Goal: Navigation & Orientation: Find specific page/section

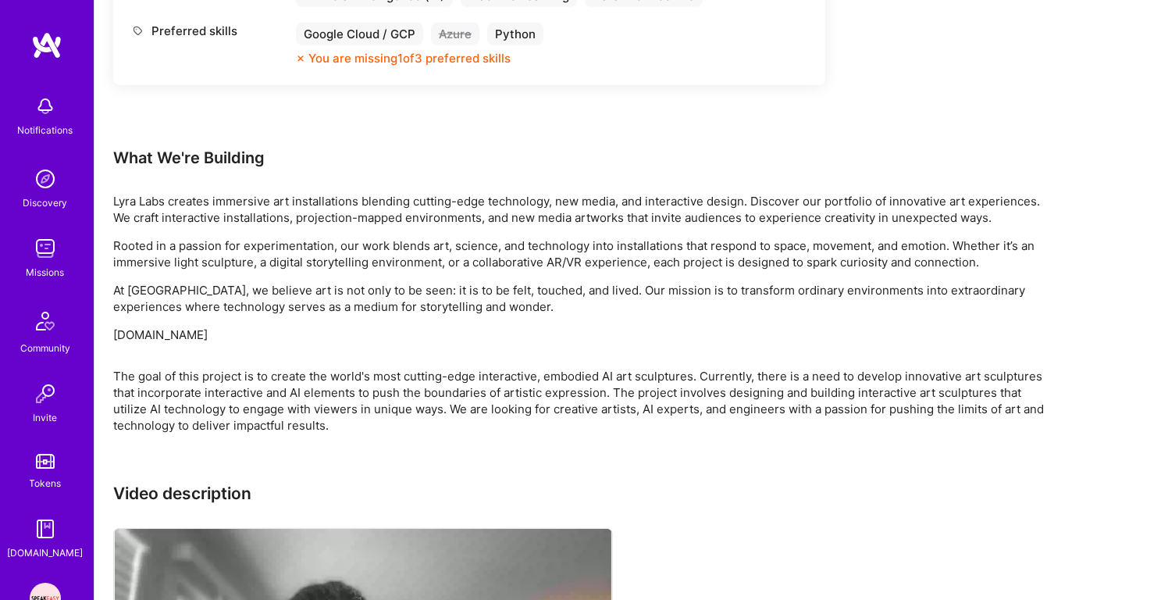
scroll to position [151, 0]
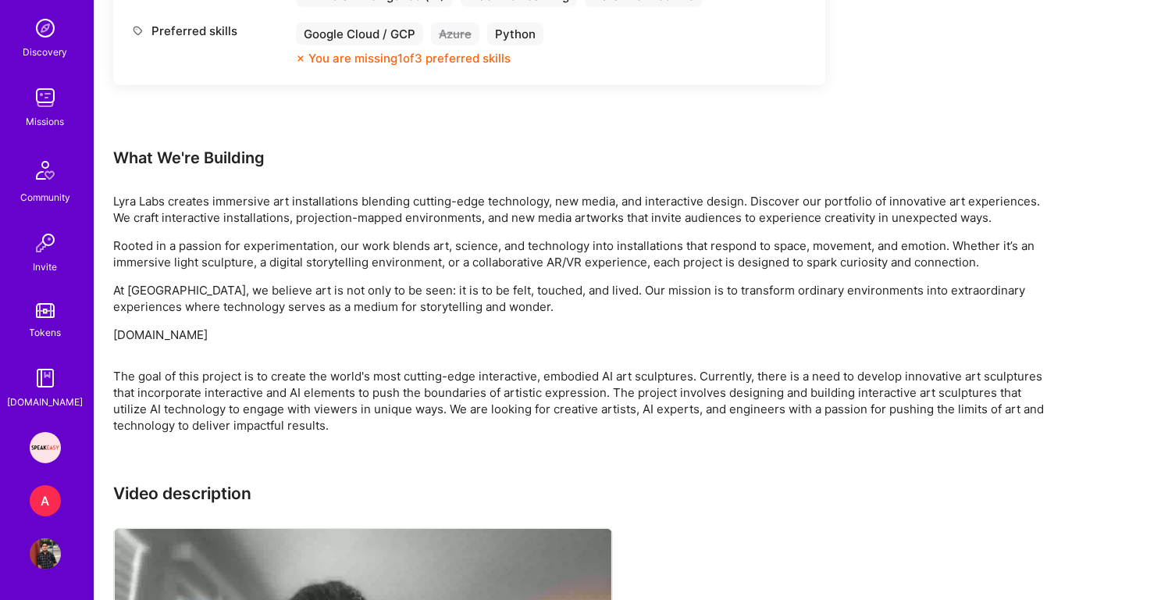
click at [251, 204] on p "Lyra Labs creates immersive art installations blending cutting-edge technology,…" at bounding box center [581, 209] width 937 height 33
click at [237, 252] on p "Rooted in a passion for experimentation, our work blends art, science, and tech…" at bounding box center [581, 253] width 937 height 33
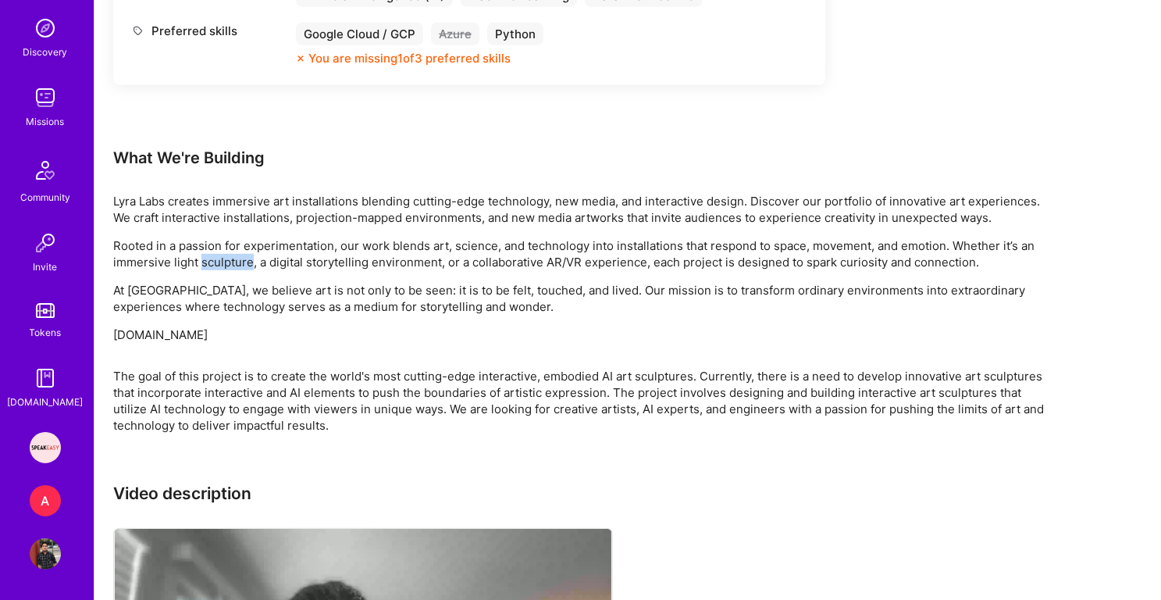
click at [237, 252] on p "Rooted in a passion for experimentation, our work blends art, science, and tech…" at bounding box center [581, 253] width 937 height 33
click at [52, 84] on img at bounding box center [45, 97] width 31 height 31
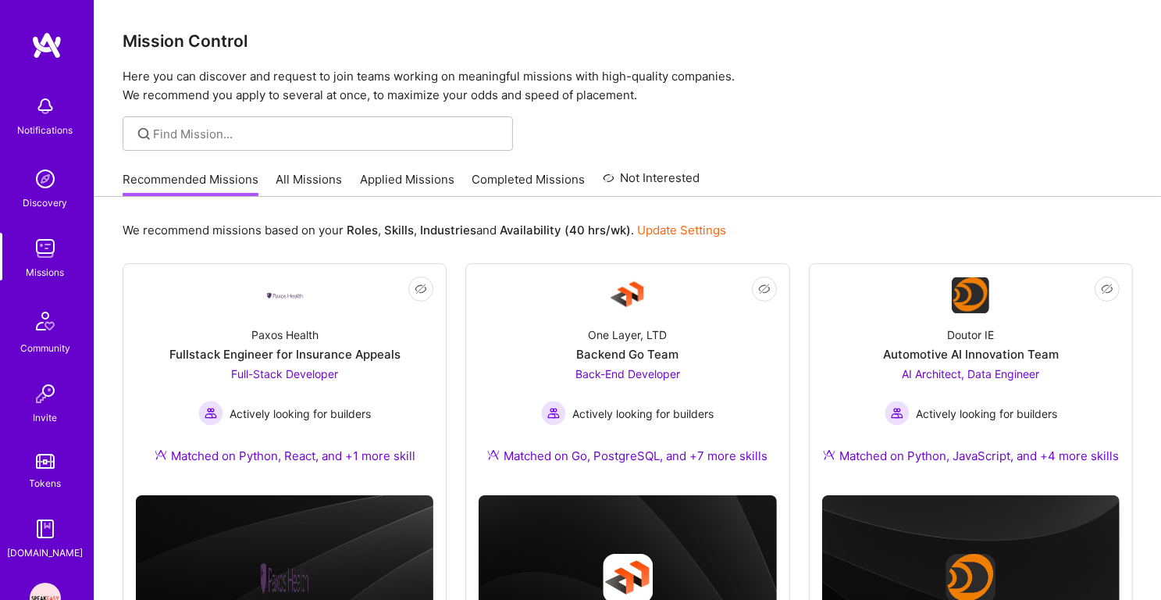
click at [46, 202] on div "Discovery" at bounding box center [45, 202] width 45 height 16
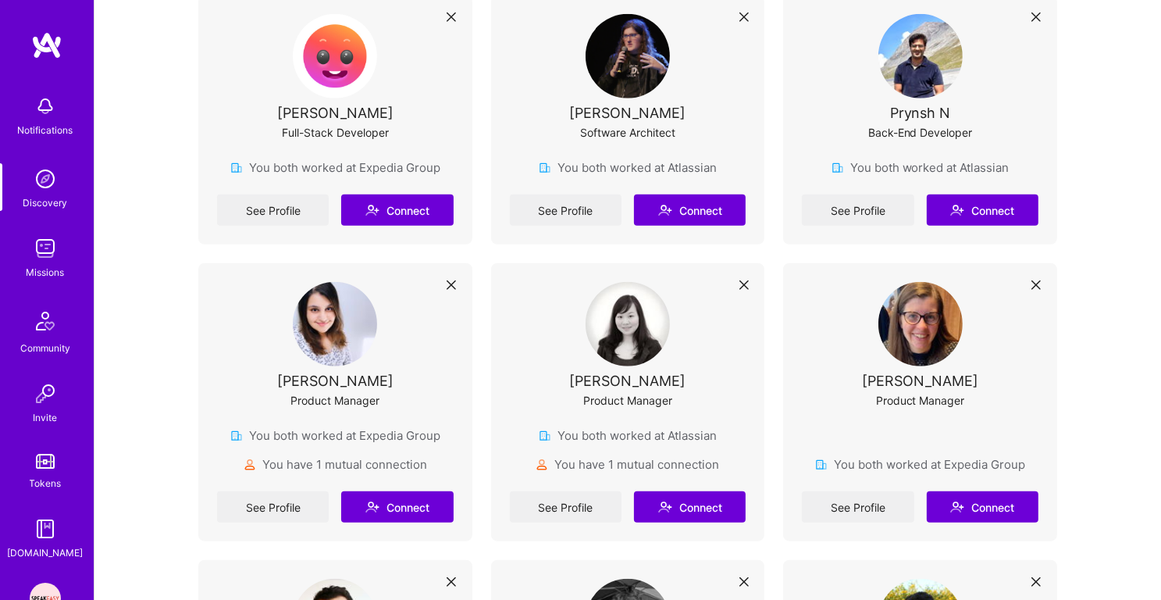
scroll to position [1188, 0]
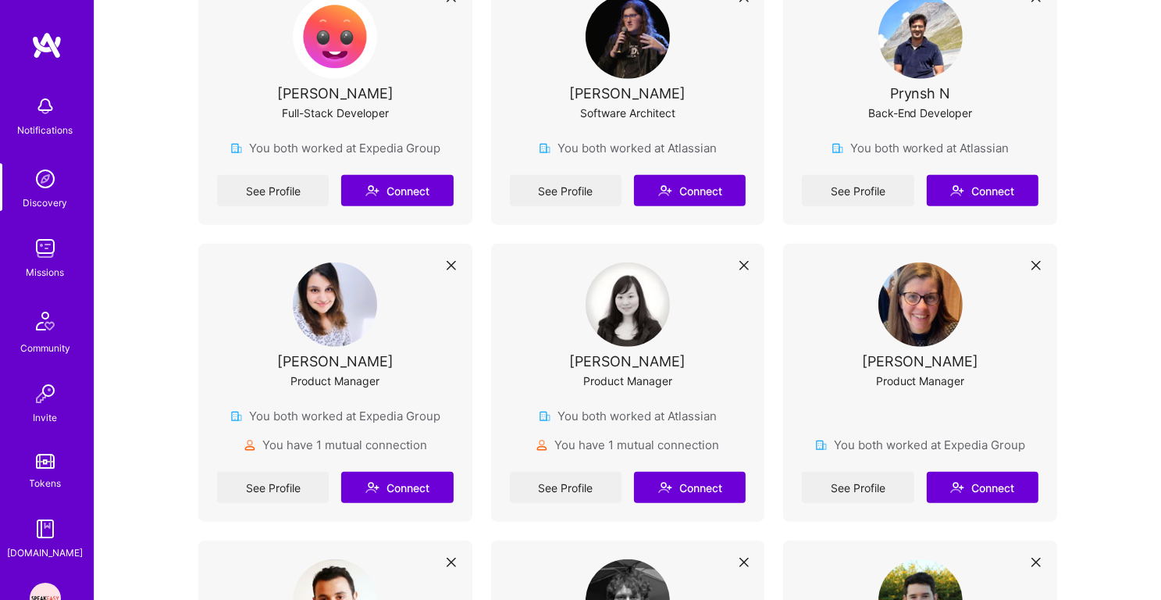
click at [30, 254] on link "Missions" at bounding box center [45, 257] width 97 height 48
